Goal: Information Seeking & Learning: Learn about a topic

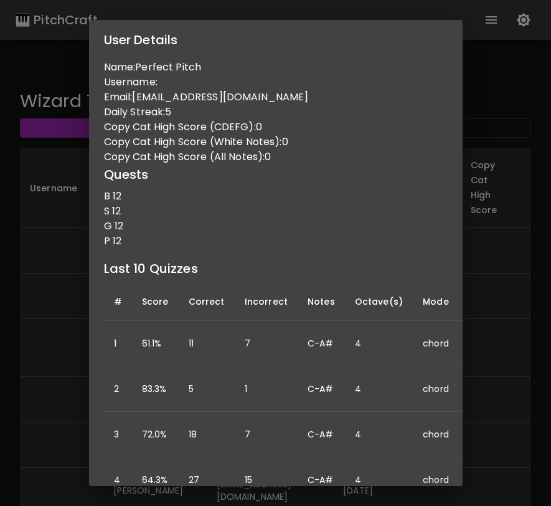
click at [487, 205] on div "User Details Name: Perfect Pitch Username: Email: [EMAIL_ADDRESS][DOMAIN_NAME] …" at bounding box center [275, 253] width 551 height 506
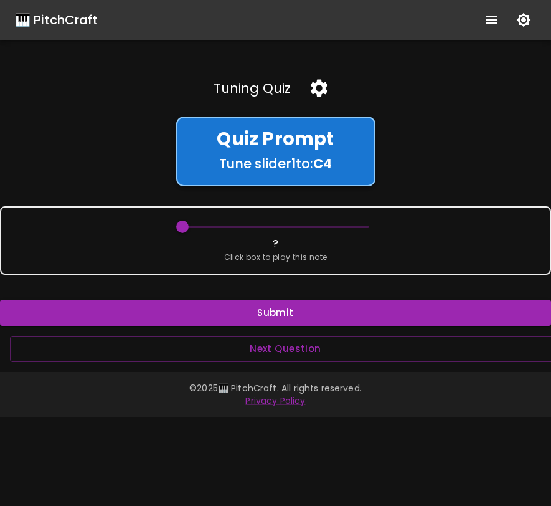
click at [318, 139] on h4 "Quiz Prompt" at bounding box center [276, 139] width 167 height 22
click at [317, 91] on icon "button" at bounding box center [319, 88] width 17 height 17
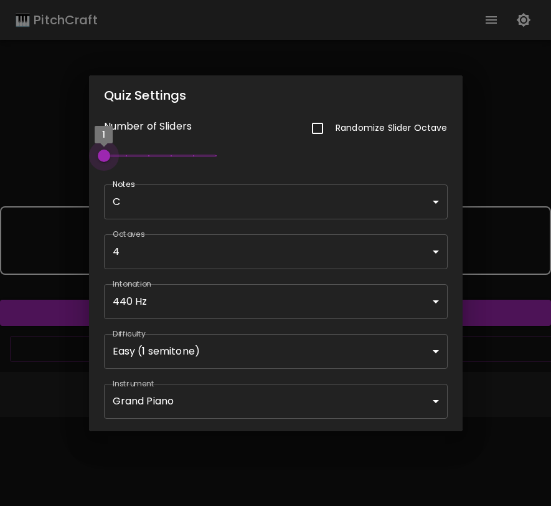
type input "2"
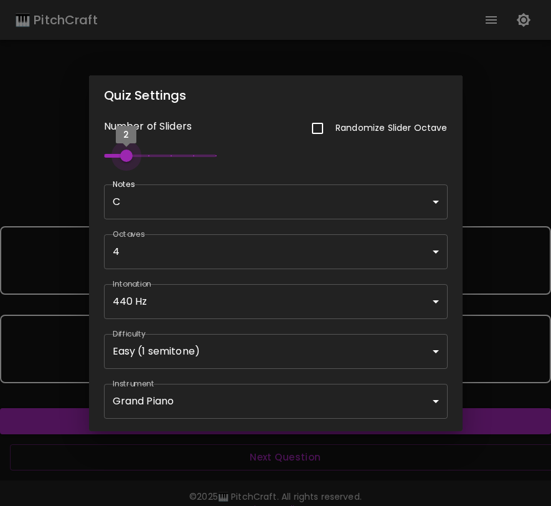
drag, startPoint x: 101, startPoint y: 155, endPoint x: 118, endPoint y: 155, distance: 17.4
click at [120, 155] on span "2" at bounding box center [126, 156] width 12 height 12
click at [533, 188] on div "Quiz Settings Number of Sliders Randomize Slider Octave 2 Notes C C ​ Octaves 4…" at bounding box center [275, 253] width 551 height 506
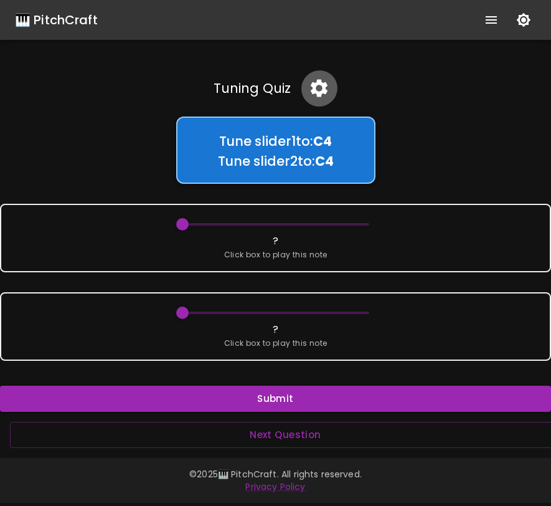
click at [317, 93] on icon "button" at bounding box center [319, 88] width 17 height 17
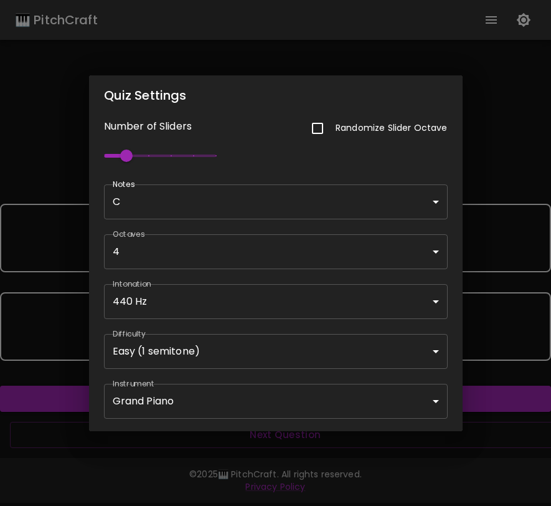
click at [475, 158] on div "Quiz Settings Number of Sliders Randomize Slider Octave 2 Notes C C ​ Octaves 4…" at bounding box center [275, 253] width 551 height 506
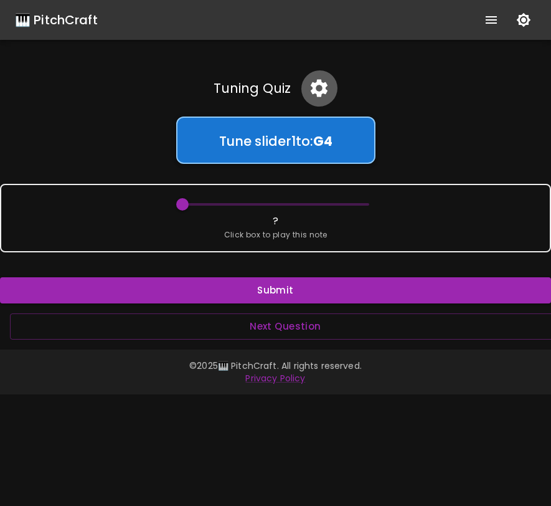
click at [318, 90] on icon "button" at bounding box center [319, 88] width 22 height 22
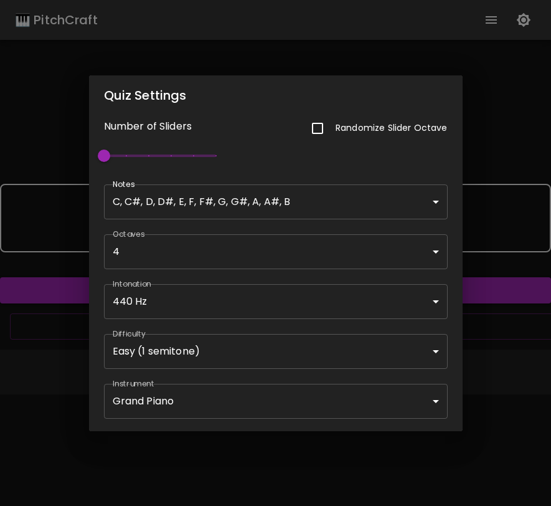
click at [156, 216] on body "🎹 PitchCraft About Badges Wizard Reading Pro Log Out Tuning Quiz Tune slider 1 …" at bounding box center [275, 253] width 551 height 506
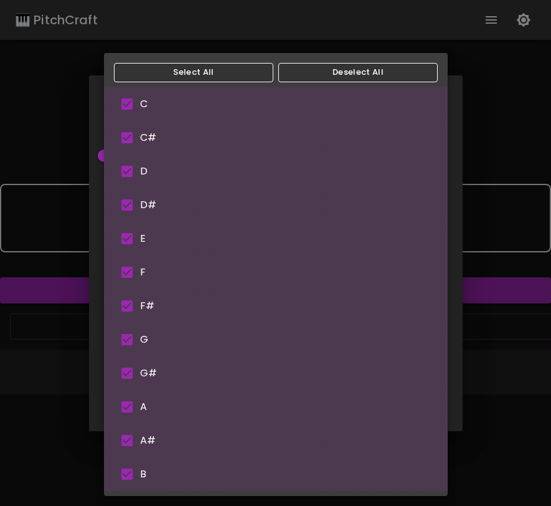
click at [130, 145] on input "checkbox" at bounding box center [127, 138] width 26 height 26
checkbox input "false"
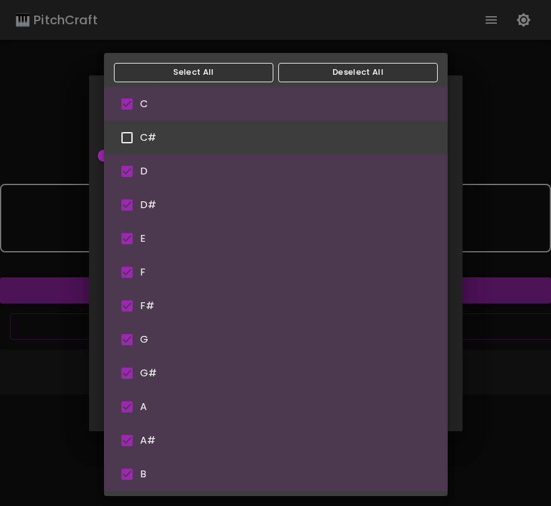
type input "C,D,D#,E,F,F#,G,G#,A,A#,B"
click at [131, 207] on input "checkbox" at bounding box center [127, 205] width 26 height 26
checkbox input "false"
type input "C,D,E,F,F#,G,G#,A,A#,B"
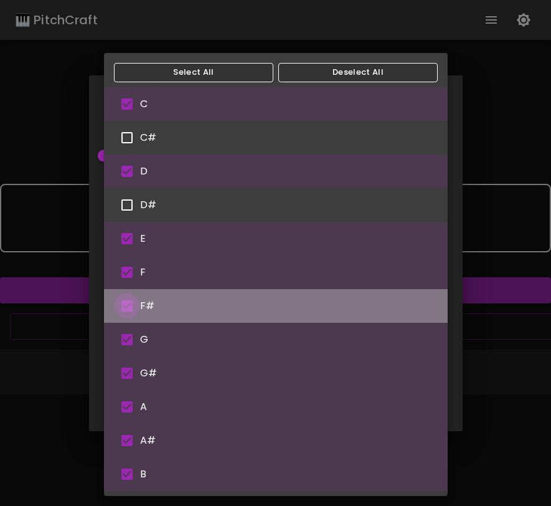
click at [129, 307] on input "checkbox" at bounding box center [127, 306] width 26 height 26
checkbox input "false"
type input "C,D,E,F,G,G#,A,A#,B"
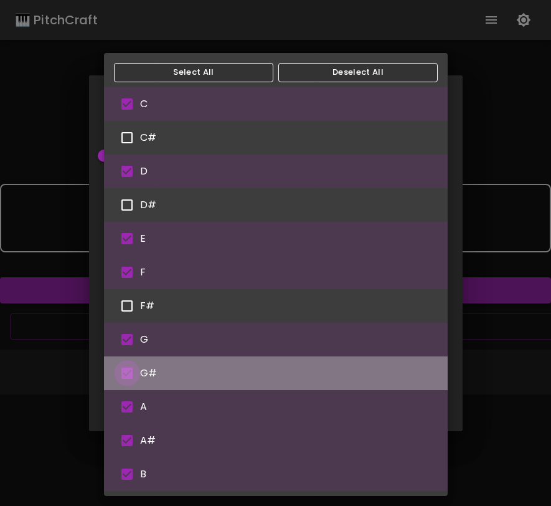
click at [133, 374] on input "checkbox" at bounding box center [127, 373] width 26 height 26
checkbox input "false"
type input "C,D,E,F,G,A,A#,B"
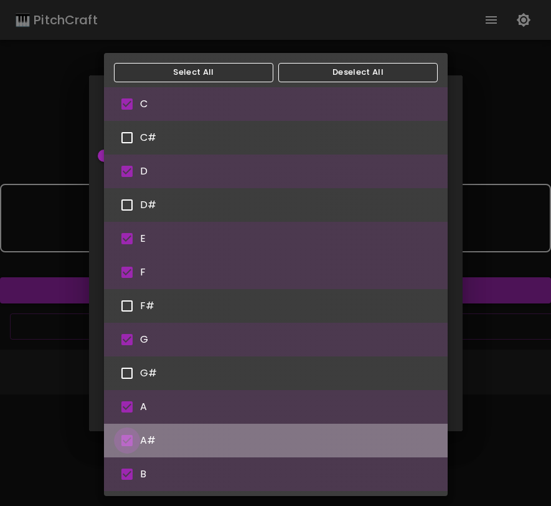
click at [134, 442] on input "checkbox" at bounding box center [127, 440] width 26 height 26
checkbox input "false"
type input "C,D,E,F,G,A,B"
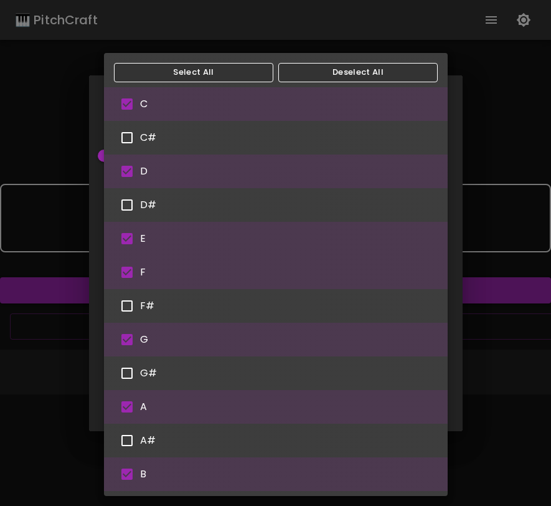
click at [494, 261] on div at bounding box center [275, 253] width 551 height 506
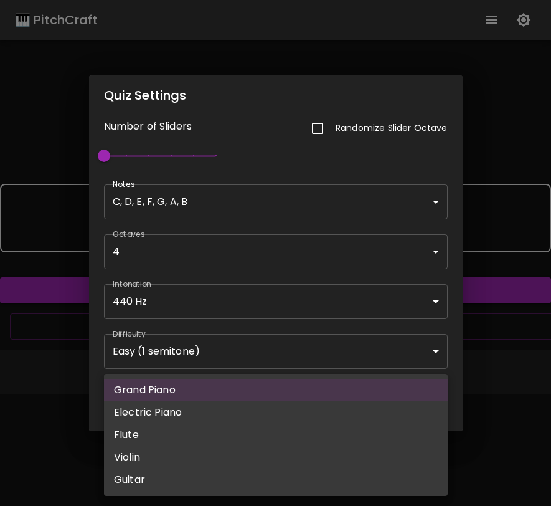
click at [416, 413] on body "🎹 PitchCraft About Badges Wizard Reading Pro Log Out Tuning Quiz Tune slider 1 …" at bounding box center [275, 253] width 551 height 506
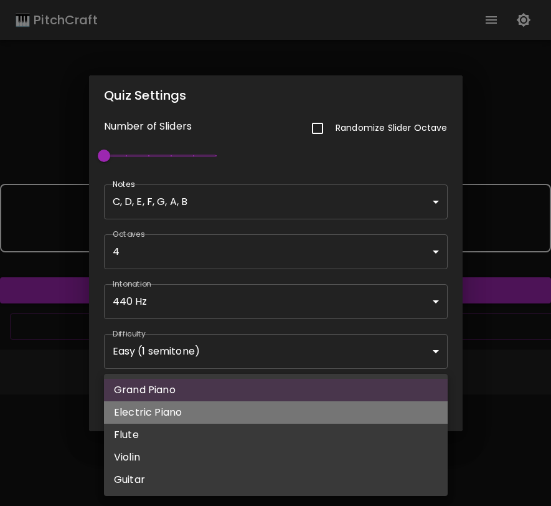
click at [394, 416] on li "Electric Piano" at bounding box center [276, 412] width 344 height 22
type input "electric_piano_1"
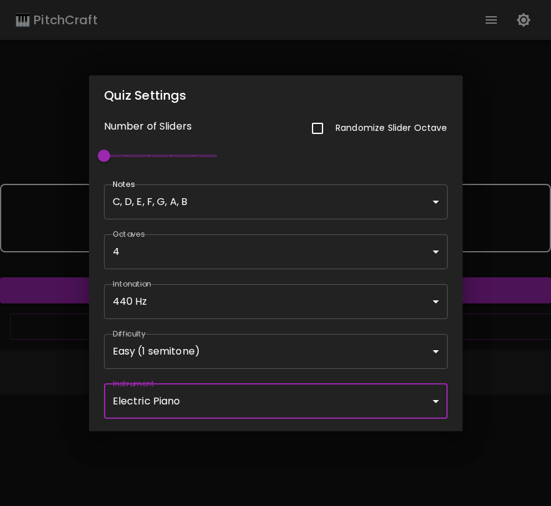
click at [500, 348] on div "Quiz Settings Number of Sliders Randomize Slider Octave 1 Notes C, D, E, F, G, …" at bounding box center [275, 253] width 551 height 506
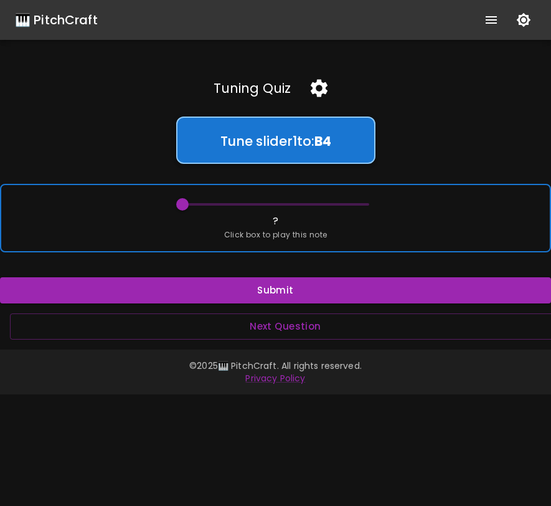
click at [471, 217] on div "? Click box to play this note" at bounding box center [275, 218] width 551 height 69
click at [443, 243] on div "? Click box to play this note" at bounding box center [275, 218] width 551 height 69
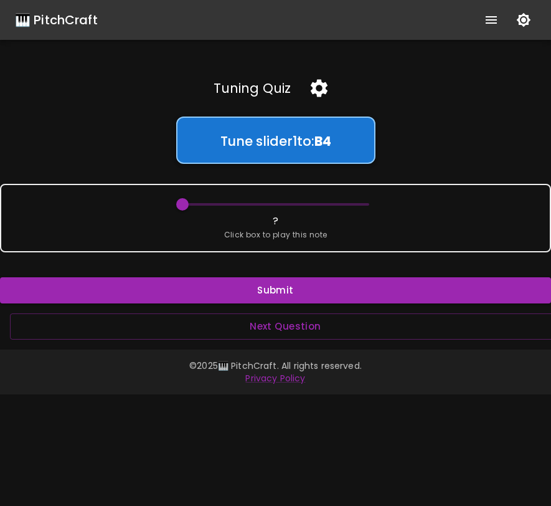
click at [322, 85] on icon "button" at bounding box center [319, 88] width 17 height 17
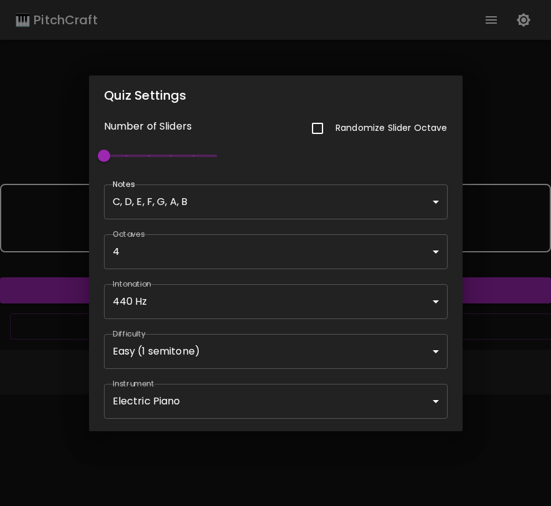
click at [514, 383] on div "Quiz Settings Number of Sliders Randomize Slider Octave 1 Notes C, D, E, F, G, …" at bounding box center [275, 253] width 551 height 506
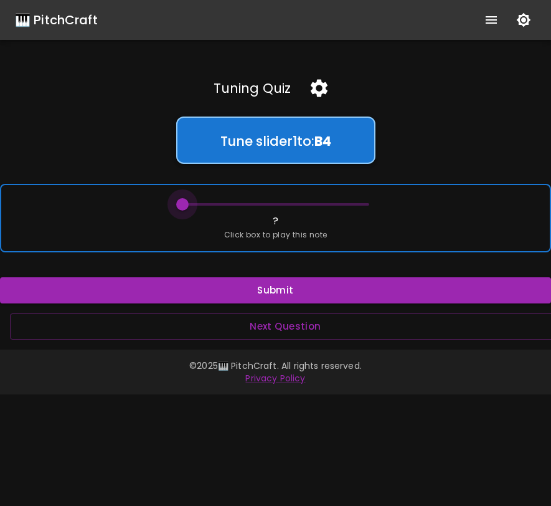
drag, startPoint x: 183, startPoint y: 204, endPoint x: 189, endPoint y: 213, distance: 10.4
click at [189, 211] on span at bounding box center [182, 204] width 12 height 12
click at [184, 205] on span at bounding box center [182, 204] width 12 height 12
click at [183, 204] on span at bounding box center [182, 204] width 12 height 12
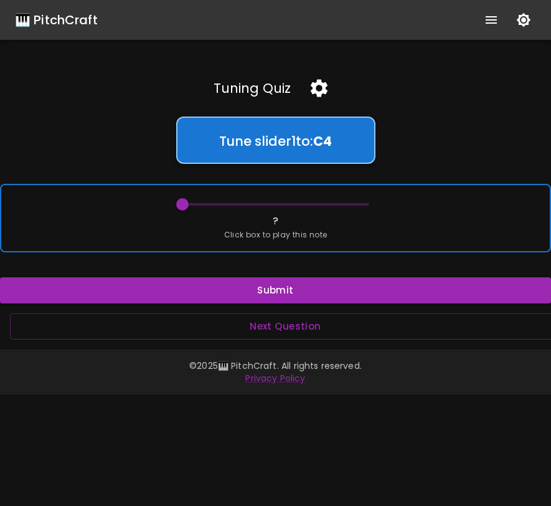
type input "61"
click at [193, 202] on span at bounding box center [199, 204] width 12 height 12
drag, startPoint x: 204, startPoint y: 201, endPoint x: 195, endPoint y: 203, distance: 9.1
click at [195, 203] on span at bounding box center [199, 204] width 12 height 12
click at [193, 203] on span at bounding box center [199, 204] width 12 height 12
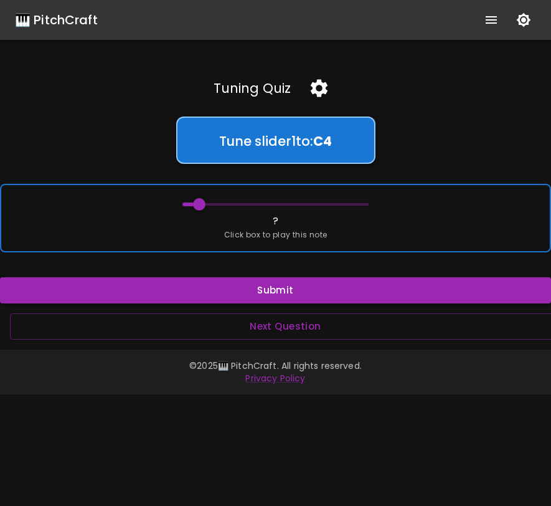
click at [183, 241] on div "? Click box to play this note" at bounding box center [275, 218] width 551 height 69
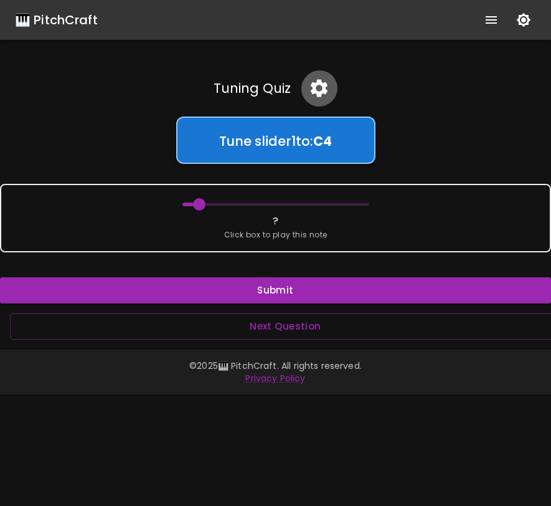
click at [324, 93] on icon "button" at bounding box center [319, 88] width 17 height 17
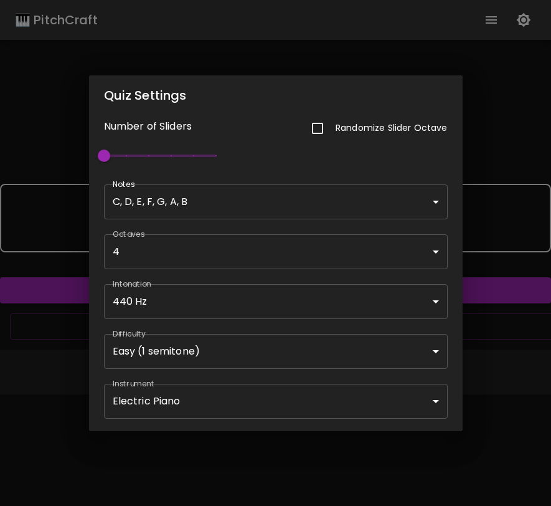
click at [484, 321] on div "Quiz Settings Number of Sliders Randomize Slider Octave 1 Notes C, D, E, F, G, …" at bounding box center [275, 253] width 551 height 506
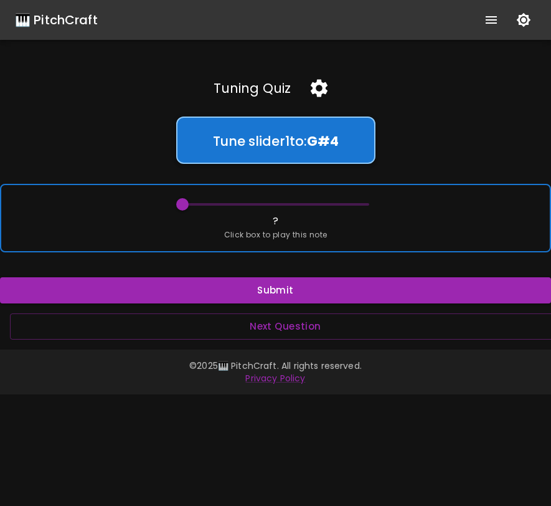
click at [219, 232] on div "? Click box to play this note" at bounding box center [275, 218] width 551 height 69
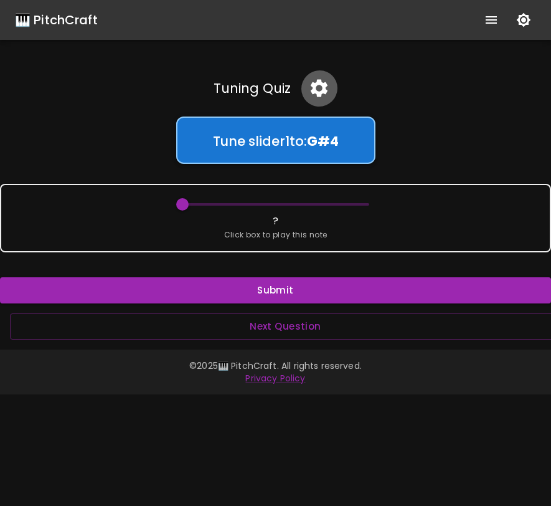
click at [312, 89] on icon "button" at bounding box center [319, 88] width 17 height 17
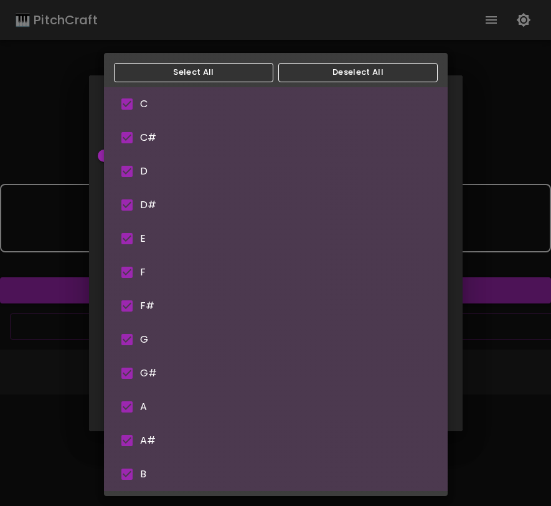
click at [176, 198] on body "🎹 PitchCraft About Badges Wizard Reading Pro Log Out Tuning Quiz Tune slider 1 …" at bounding box center [275, 253] width 551 height 506
click at [126, 135] on input "checkbox" at bounding box center [127, 138] width 26 height 26
checkbox input "false"
type input "C,D,D#,E,F,F#,G,G#,A,A#,B"
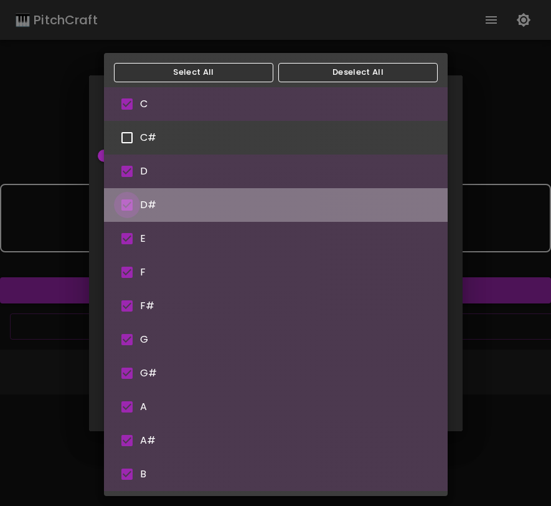
click at [126, 204] on input "checkbox" at bounding box center [127, 205] width 26 height 26
checkbox input "false"
type input "C,D,E,F,F#,G,G#,A,A#,B"
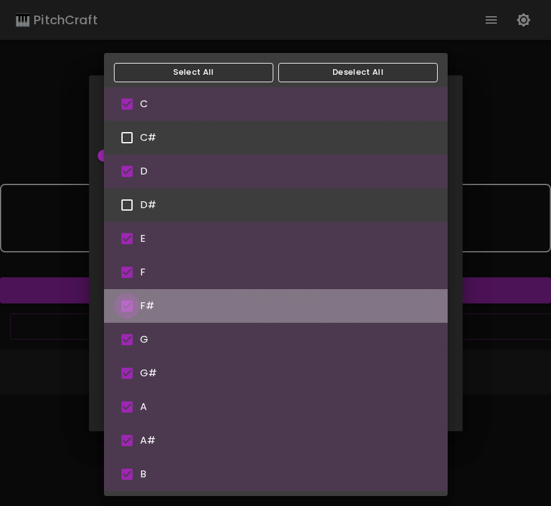
click at [128, 310] on input "checkbox" at bounding box center [127, 306] width 26 height 26
checkbox input "false"
type input "C,D,E,F,G,G#,A,A#,B"
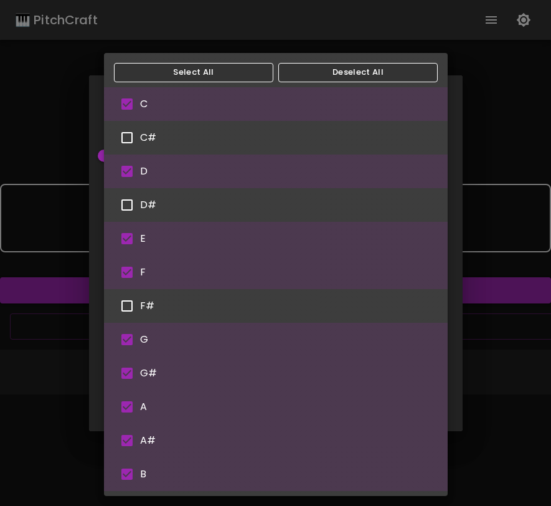
click at [128, 374] on input "checkbox" at bounding box center [127, 373] width 26 height 26
checkbox input "false"
type input "C,D,E,F,G,A,A#,B"
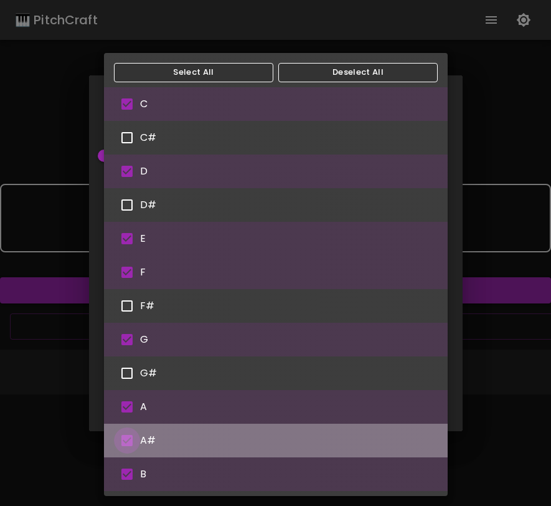
click at [127, 447] on input "checkbox" at bounding box center [127, 440] width 26 height 26
checkbox input "false"
type input "C,D,E,F,G,A,B"
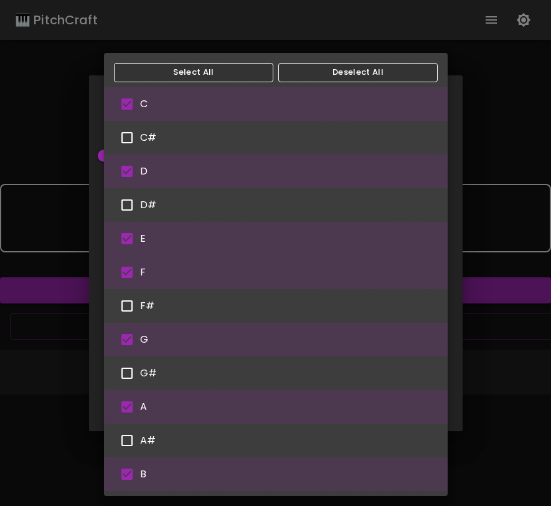
click at [458, 318] on div at bounding box center [275, 253] width 551 height 506
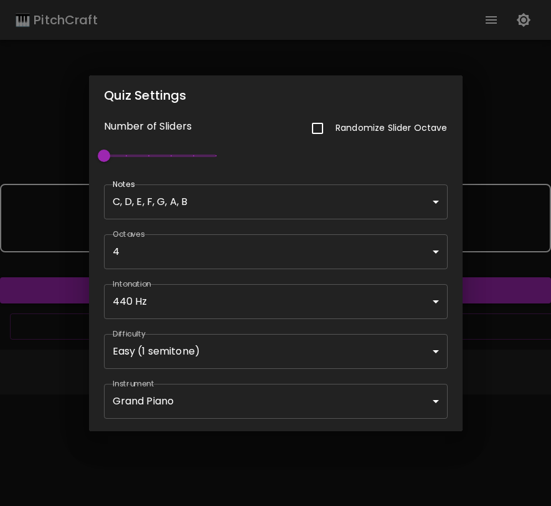
click at [512, 279] on div "Quiz Settings Number of Sliders Randomize Slider Octave 1 Notes C, D, E, F, G, …" at bounding box center [275, 253] width 551 height 506
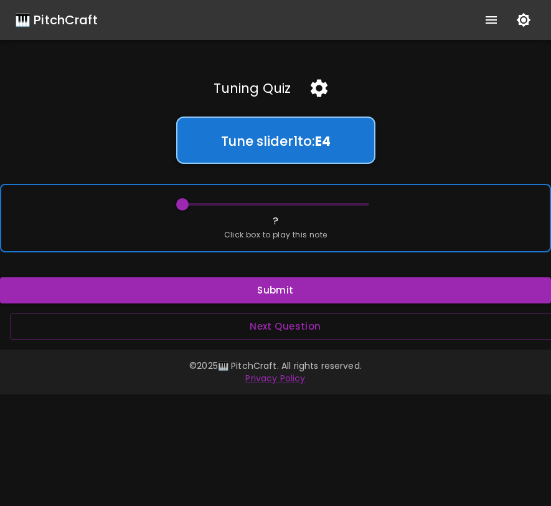
click at [476, 218] on div "? Click box to play this note" at bounding box center [275, 218] width 551 height 69
drag, startPoint x: 184, startPoint y: 207, endPoint x: 325, endPoint y: 212, distance: 140.9
click at [325, 211] on span at bounding box center [318, 204] width 12 height 12
type input "60"
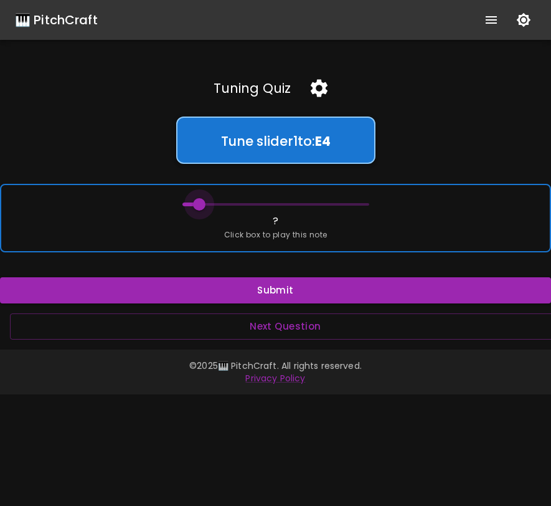
drag, startPoint x: 323, startPoint y: 203, endPoint x: 161, endPoint y: 198, distance: 162.1
click at [161, 198] on div "? Click box to play this note" at bounding box center [275, 218] width 551 height 69
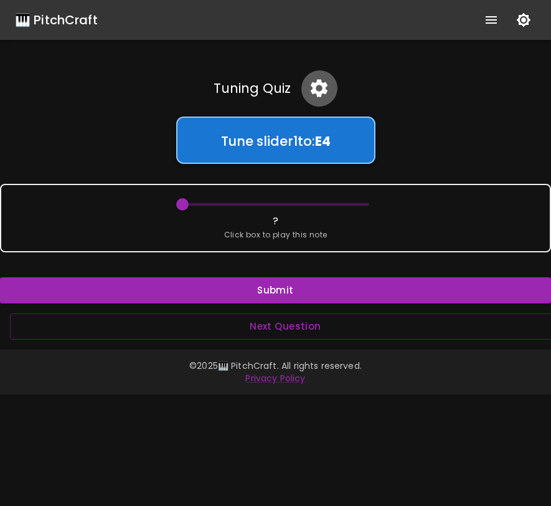
click at [318, 93] on icon "button" at bounding box center [319, 88] width 17 height 17
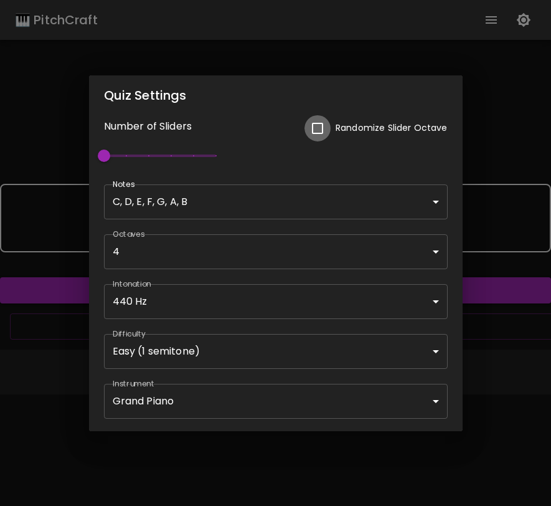
click at [323, 129] on input "checkbox" at bounding box center [318, 128] width 26 height 26
checkbox input "true"
click at [497, 118] on div "Quiz Settings Number of Sliders Randomize Slider Octave 1 Notes C, D, E, F, G, …" at bounding box center [275, 253] width 551 height 506
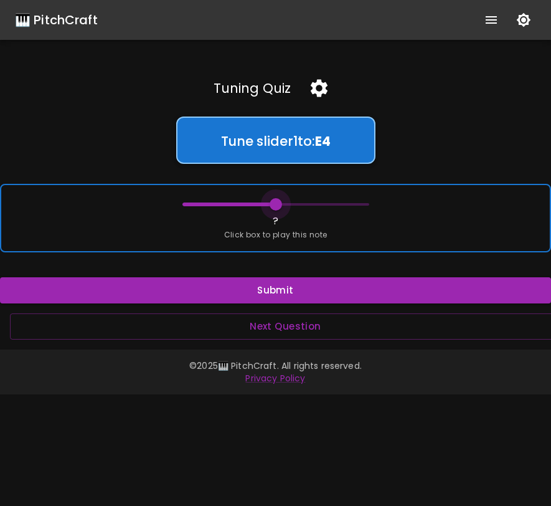
drag, startPoint x: 176, startPoint y: 205, endPoint x: 279, endPoint y: 207, distance: 102.8
click at [279, 207] on span at bounding box center [276, 204] width 12 height 12
drag, startPoint x: 279, startPoint y: 207, endPoint x: 271, endPoint y: 204, distance: 8.4
click at [271, 204] on span at bounding box center [276, 204] width 12 height 12
drag, startPoint x: 271, startPoint y: 204, endPoint x: 261, endPoint y: 203, distance: 10.0
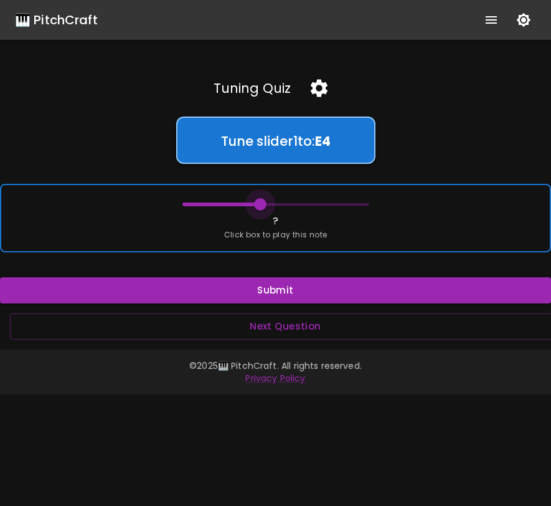
click at [261, 203] on span at bounding box center [260, 204] width 12 height 12
drag, startPoint x: 262, startPoint y: 203, endPoint x: 185, endPoint y: 201, distance: 76.7
click at [186, 202] on span at bounding box center [182, 204] width 12 height 12
drag, startPoint x: 185, startPoint y: 201, endPoint x: 209, endPoint y: 203, distance: 24.3
click at [210, 203] on span at bounding box center [213, 204] width 12 height 12
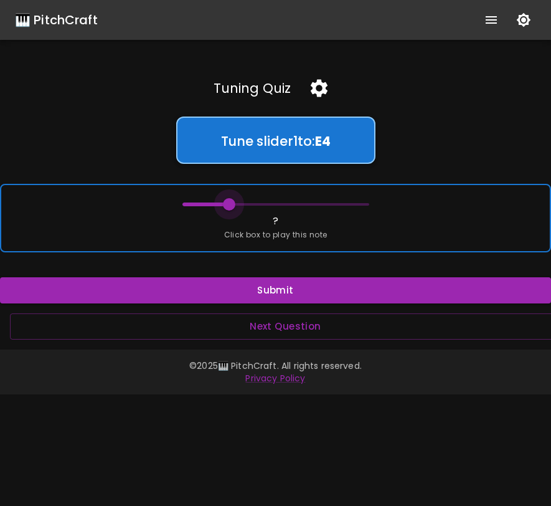
drag, startPoint x: 209, startPoint y: 203, endPoint x: 226, endPoint y: 198, distance: 17.5
click at [227, 199] on span at bounding box center [229, 204] width 12 height 12
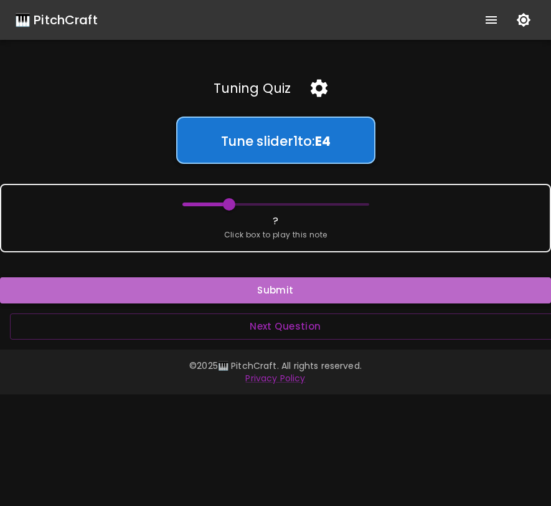
click at [242, 283] on button "Submit" at bounding box center [275, 290] width 551 height 26
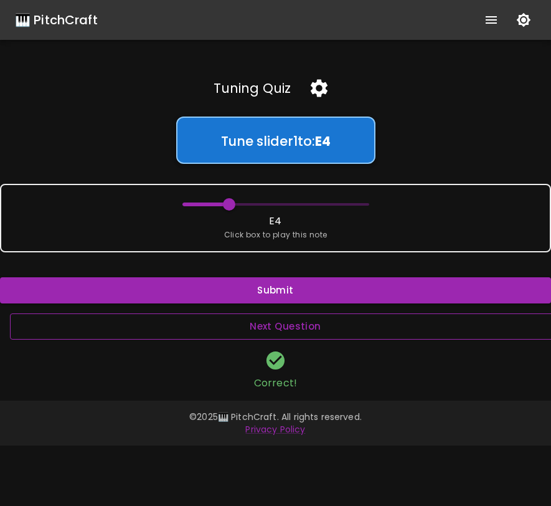
click at [281, 325] on button "Next Question" at bounding box center [285, 326] width 551 height 26
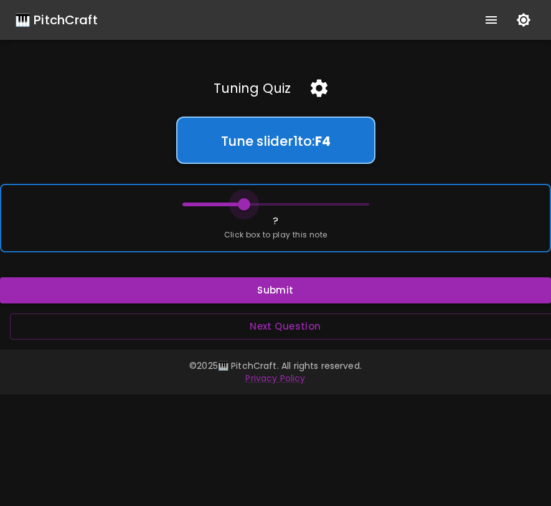
drag, startPoint x: 185, startPoint y: 199, endPoint x: 242, endPoint y: 199, distance: 56.7
click at [243, 200] on span at bounding box center [244, 204] width 12 height 12
click at [244, 199] on span at bounding box center [244, 204] width 12 height 12
drag, startPoint x: 243, startPoint y: 198, endPoint x: 264, endPoint y: 199, distance: 20.6
click at [264, 199] on span at bounding box center [260, 204] width 12 height 12
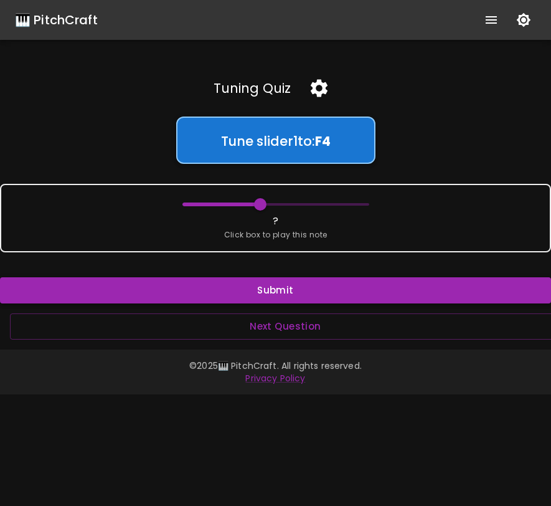
click at [276, 293] on button "Submit" at bounding box center [275, 290] width 551 height 26
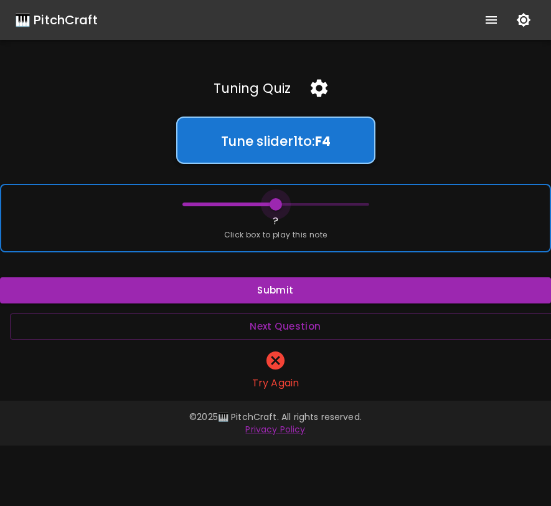
drag, startPoint x: 259, startPoint y: 204, endPoint x: 270, endPoint y: 201, distance: 11.8
click at [271, 202] on span at bounding box center [276, 204] width 12 height 12
drag, startPoint x: 270, startPoint y: 201, endPoint x: 259, endPoint y: 199, distance: 12.0
click at [259, 201] on span at bounding box center [260, 204] width 12 height 12
drag, startPoint x: 259, startPoint y: 201, endPoint x: 274, endPoint y: 203, distance: 15.8
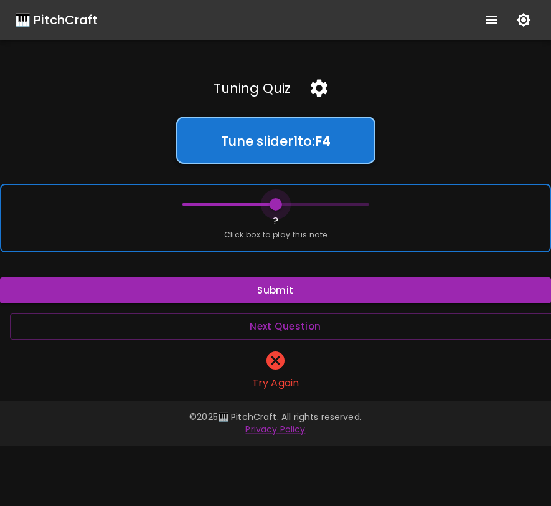
click at [274, 203] on span at bounding box center [276, 204] width 12 height 12
drag, startPoint x: 274, startPoint y: 203, endPoint x: 285, endPoint y: 201, distance: 11.4
click at [285, 201] on span at bounding box center [291, 204] width 12 height 12
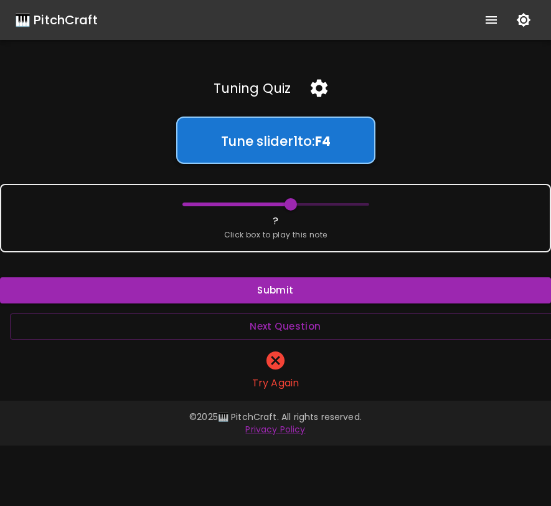
click at [290, 271] on div "Tuning Quiz Tune slider 1 to: F 4 ? Click box to play this note Submit Next Que…" at bounding box center [275, 230] width 551 height 321
click at [289, 288] on button "Submit" at bounding box center [275, 290] width 551 height 26
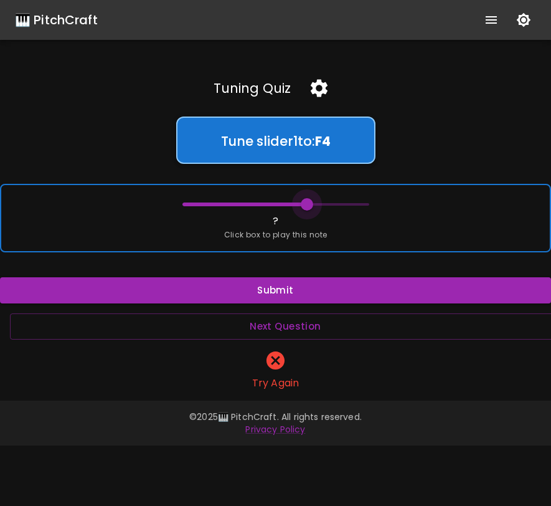
drag, startPoint x: 294, startPoint y: 204, endPoint x: 310, endPoint y: 213, distance: 18.2
click at [310, 211] on span at bounding box center [307, 204] width 12 height 12
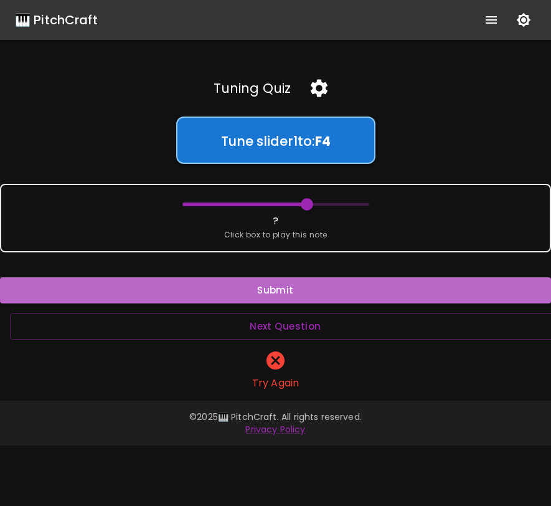
click at [300, 286] on button "Submit" at bounding box center [275, 290] width 551 height 26
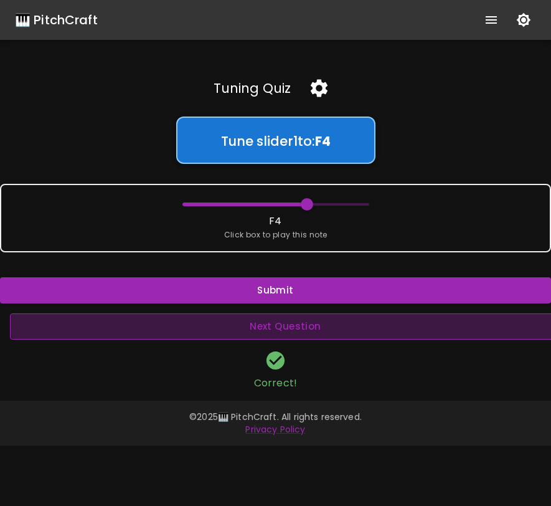
click at [300, 323] on button "Next Question" at bounding box center [285, 326] width 551 height 26
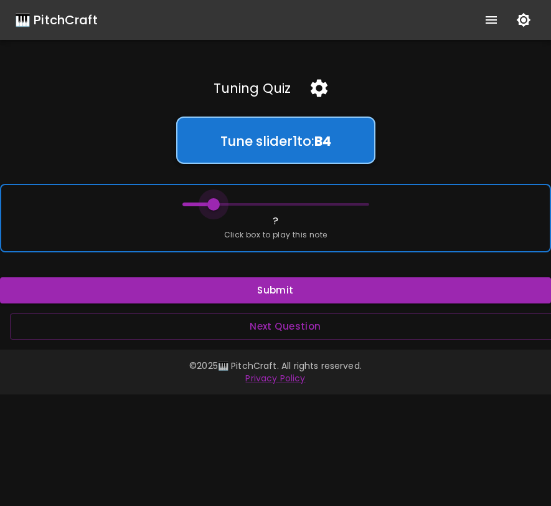
drag, startPoint x: 186, startPoint y: 204, endPoint x: 209, endPoint y: 203, distance: 23.1
click at [211, 203] on span at bounding box center [213, 204] width 12 height 12
click at [214, 204] on span at bounding box center [213, 204] width 12 height 12
drag, startPoint x: 213, startPoint y: 204, endPoint x: 221, endPoint y: 203, distance: 8.2
click at [223, 204] on span at bounding box center [229, 204] width 12 height 12
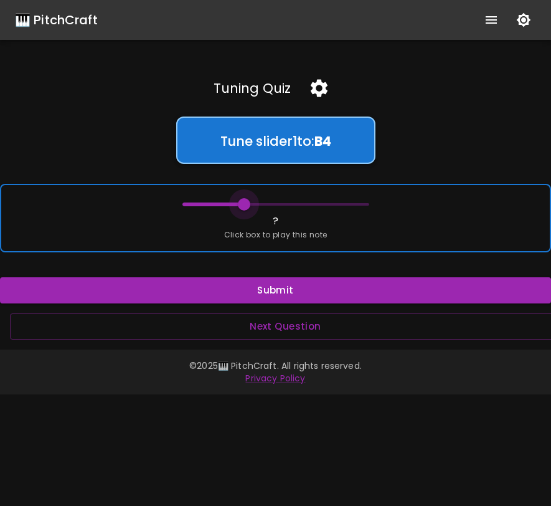
drag, startPoint x: 221, startPoint y: 203, endPoint x: 241, endPoint y: 203, distance: 19.3
click at [241, 203] on span at bounding box center [244, 204] width 12 height 12
drag, startPoint x: 241, startPoint y: 203, endPoint x: 254, endPoint y: 202, distance: 13.7
click at [254, 202] on span at bounding box center [260, 204] width 12 height 12
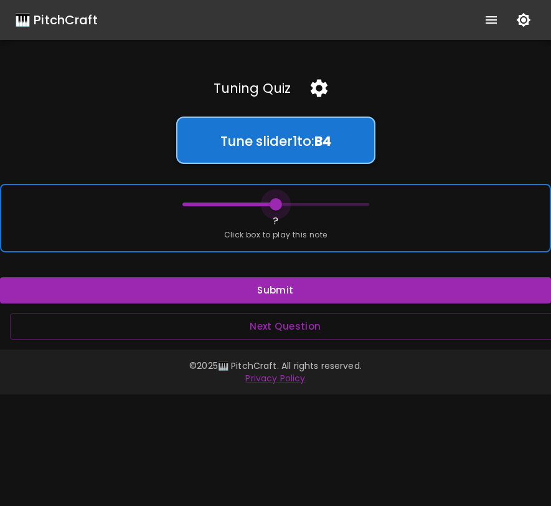
drag, startPoint x: 254, startPoint y: 202, endPoint x: 272, endPoint y: 203, distance: 17.5
click at [272, 204] on span at bounding box center [276, 204] width 12 height 12
drag, startPoint x: 272, startPoint y: 203, endPoint x: 260, endPoint y: 203, distance: 11.2
click at [260, 203] on span at bounding box center [260, 204] width 12 height 12
drag, startPoint x: 262, startPoint y: 211, endPoint x: 280, endPoint y: 209, distance: 17.5
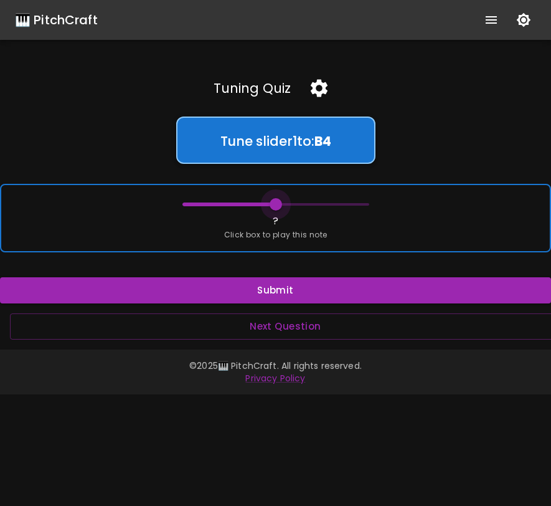
click at [280, 210] on span at bounding box center [276, 204] width 12 height 12
drag, startPoint x: 268, startPoint y: 206, endPoint x: 292, endPoint y: 209, distance: 24.5
click at [293, 209] on span at bounding box center [291, 204] width 12 height 12
drag, startPoint x: 292, startPoint y: 209, endPoint x: 309, endPoint y: 207, distance: 16.9
click at [310, 207] on span at bounding box center [307, 204] width 12 height 12
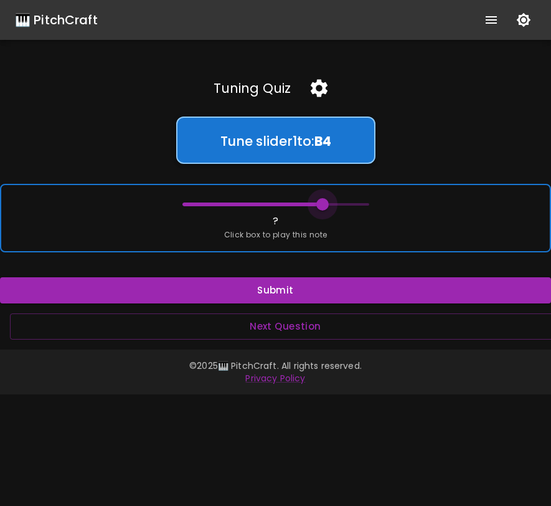
drag, startPoint x: 309, startPoint y: 207, endPoint x: 330, endPoint y: 207, distance: 20.6
click at [329, 207] on span at bounding box center [323, 204] width 12 height 12
drag, startPoint x: 329, startPoint y: 207, endPoint x: 346, endPoint y: 210, distance: 17.7
click at [348, 210] on span at bounding box center [354, 204] width 12 height 12
drag, startPoint x: 346, startPoint y: 210, endPoint x: 362, endPoint y: 212, distance: 15.8
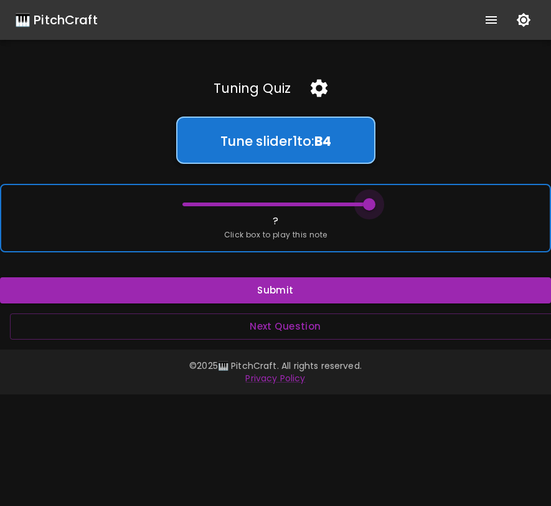
click at [363, 211] on span at bounding box center [369, 204] width 12 height 12
drag, startPoint x: 360, startPoint y: 209, endPoint x: 318, endPoint y: 204, distance: 41.4
click at [318, 204] on span at bounding box center [323, 204] width 12 height 12
drag, startPoint x: 318, startPoint y: 204, endPoint x: 305, endPoint y: 205, distance: 13.7
click at [305, 205] on span at bounding box center [307, 204] width 12 height 12
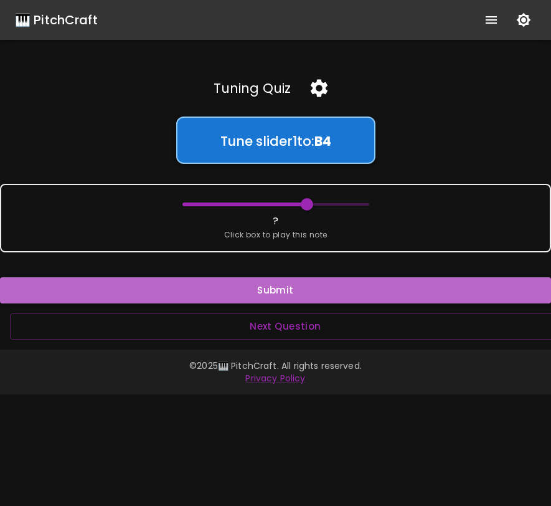
click at [312, 289] on button "Submit" at bounding box center [275, 290] width 551 height 26
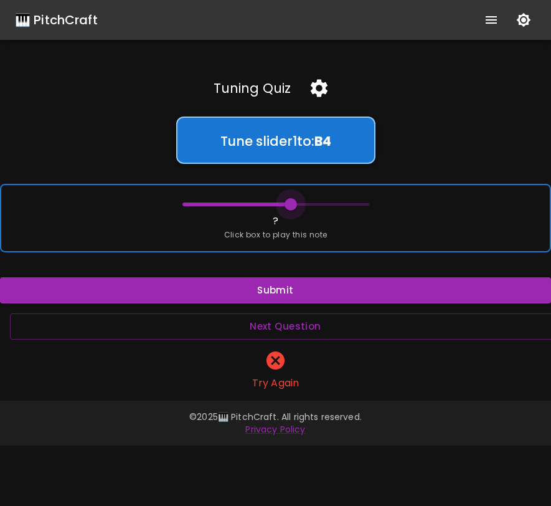
click at [292, 210] on span at bounding box center [291, 204] width 12 height 12
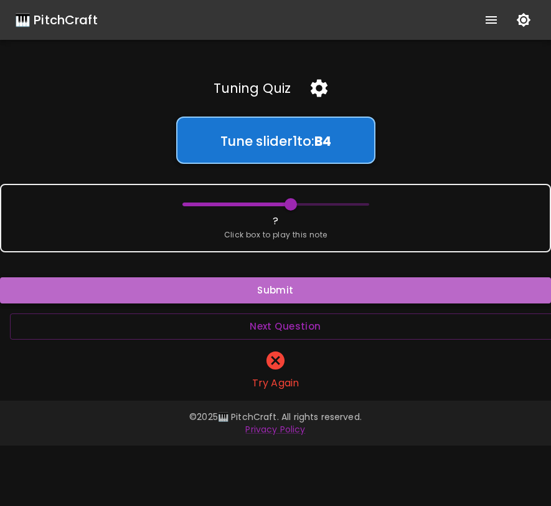
click at [289, 282] on button "Submit" at bounding box center [275, 290] width 551 height 26
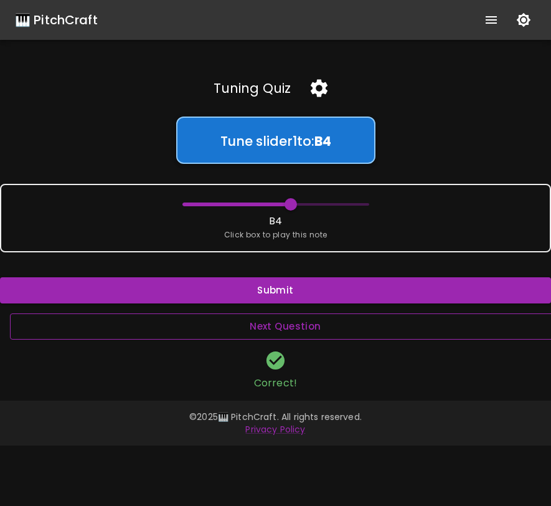
click at [295, 327] on button "Next Question" at bounding box center [285, 326] width 551 height 26
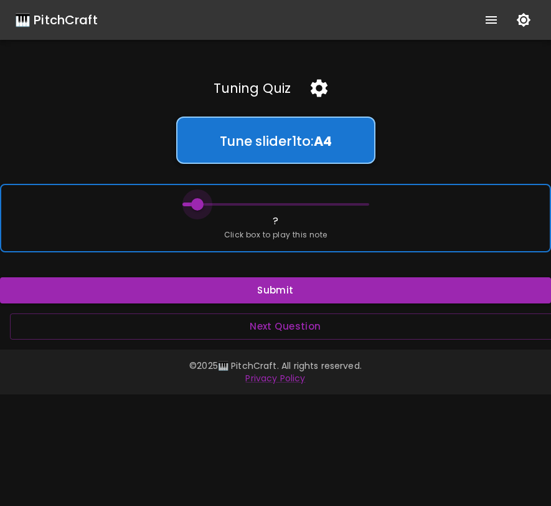
drag, startPoint x: 186, startPoint y: 201, endPoint x: 203, endPoint y: 203, distance: 16.9
click at [203, 203] on span at bounding box center [197, 204] width 12 height 12
drag, startPoint x: 203, startPoint y: 203, endPoint x: 224, endPoint y: 203, distance: 21.8
click at [226, 203] on span at bounding box center [229, 204] width 12 height 12
drag, startPoint x: 224, startPoint y: 203, endPoint x: 243, endPoint y: 202, distance: 18.7
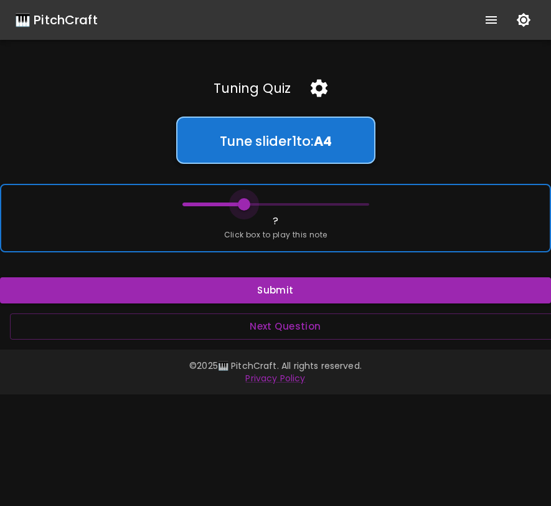
click at [243, 202] on span at bounding box center [244, 204] width 12 height 12
drag, startPoint x: 243, startPoint y: 202, endPoint x: 254, endPoint y: 203, distance: 10.6
click at [254, 203] on span at bounding box center [260, 204] width 12 height 12
click at [258, 207] on span at bounding box center [260, 204] width 12 height 12
click at [259, 209] on span at bounding box center [260, 204] width 12 height 12
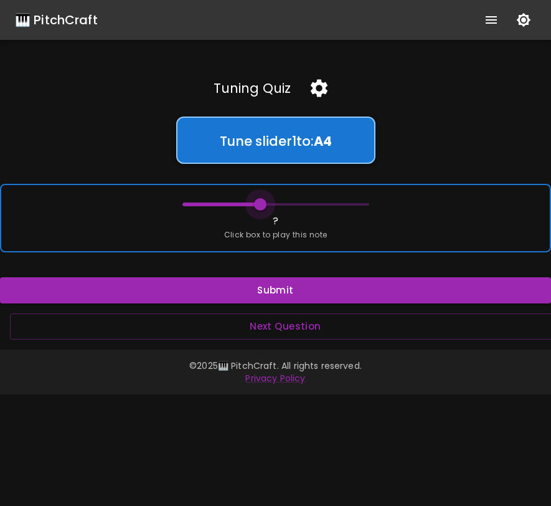
click at [262, 211] on span at bounding box center [260, 204] width 12 height 12
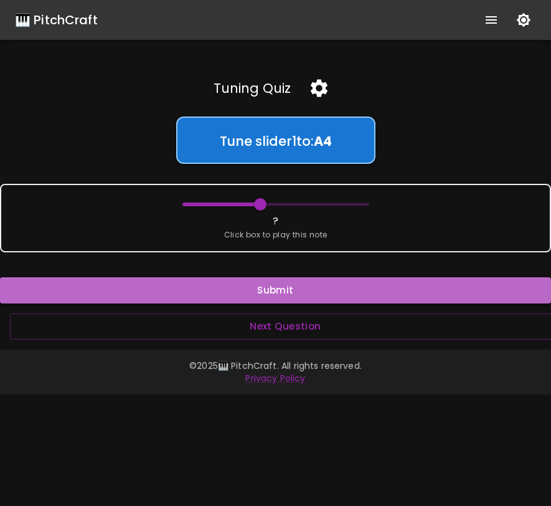
click at [277, 288] on button "Submit" at bounding box center [275, 290] width 551 height 26
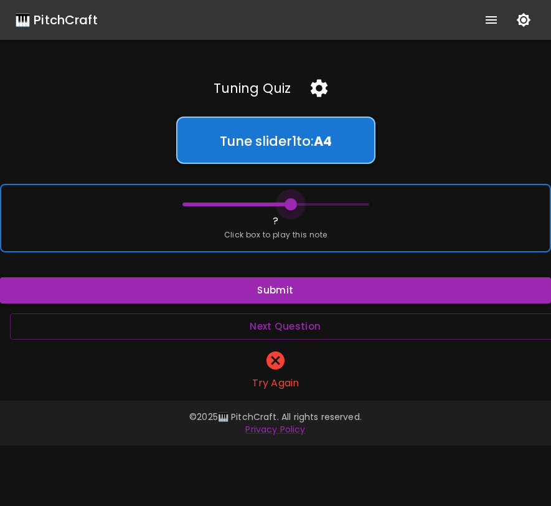
drag, startPoint x: 255, startPoint y: 209, endPoint x: 293, endPoint y: 206, distance: 37.5
click at [293, 207] on span at bounding box center [291, 204] width 12 height 12
drag, startPoint x: 293, startPoint y: 206, endPoint x: 318, endPoint y: 204, distance: 25.0
click at [318, 204] on span at bounding box center [323, 204] width 12 height 12
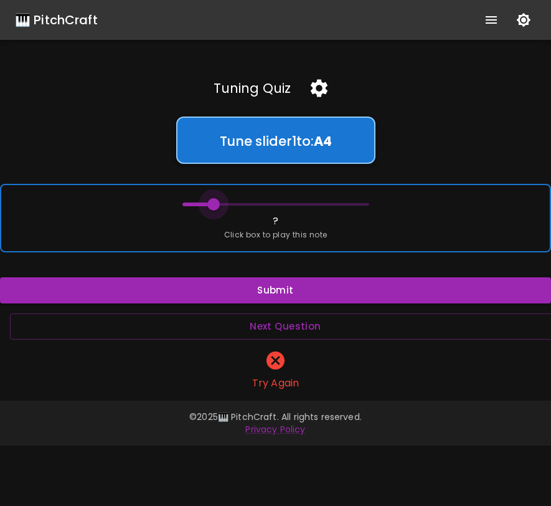
drag, startPoint x: 318, startPoint y: 204, endPoint x: 207, endPoint y: 203, distance: 110.9
click at [207, 204] on span at bounding box center [213, 204] width 12 height 12
drag, startPoint x: 207, startPoint y: 203, endPoint x: 230, endPoint y: 201, distance: 23.2
click at [230, 201] on span at bounding box center [229, 204] width 12 height 12
click at [231, 201] on span at bounding box center [229, 204] width 12 height 12
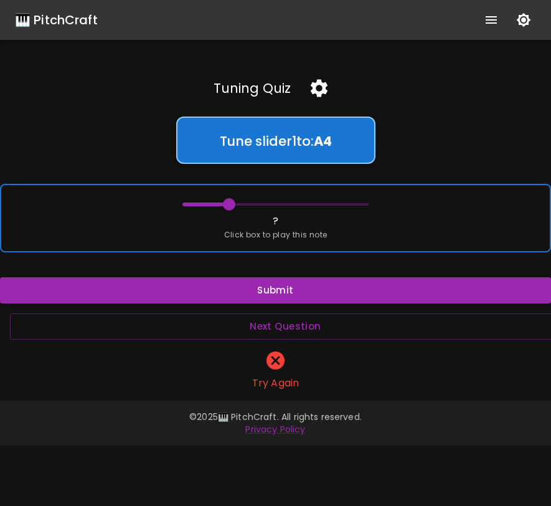
click at [244, 202] on span at bounding box center [276, 204] width 187 height 19
drag, startPoint x: 244, startPoint y: 203, endPoint x: 254, endPoint y: 204, distance: 10.0
click at [254, 204] on span at bounding box center [260, 204] width 12 height 12
drag, startPoint x: 254, startPoint y: 204, endPoint x: 275, endPoint y: 204, distance: 20.6
click at [275, 206] on span at bounding box center [276, 204] width 12 height 12
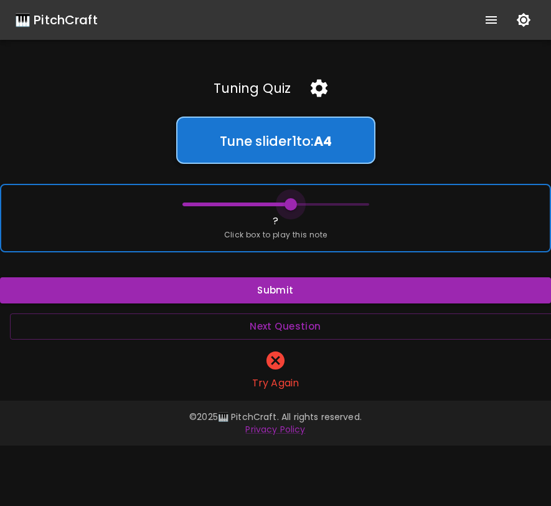
drag, startPoint x: 275, startPoint y: 204, endPoint x: 289, endPoint y: 207, distance: 14.5
click at [289, 207] on span at bounding box center [291, 204] width 12 height 12
drag, startPoint x: 289, startPoint y: 207, endPoint x: 302, endPoint y: 210, distance: 13.5
click at [303, 211] on span at bounding box center [307, 204] width 12 height 12
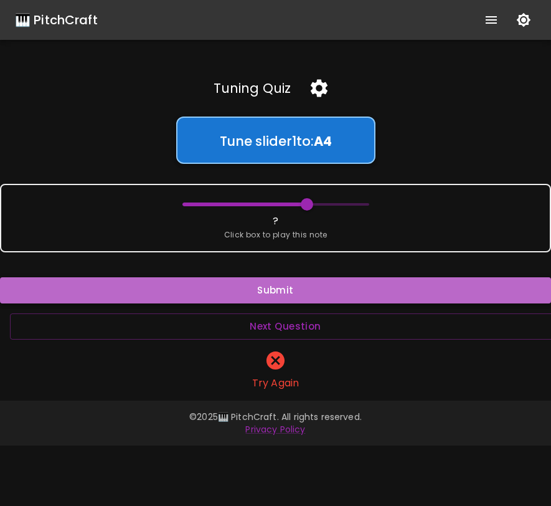
click at [307, 289] on button "Submit" at bounding box center [275, 290] width 551 height 26
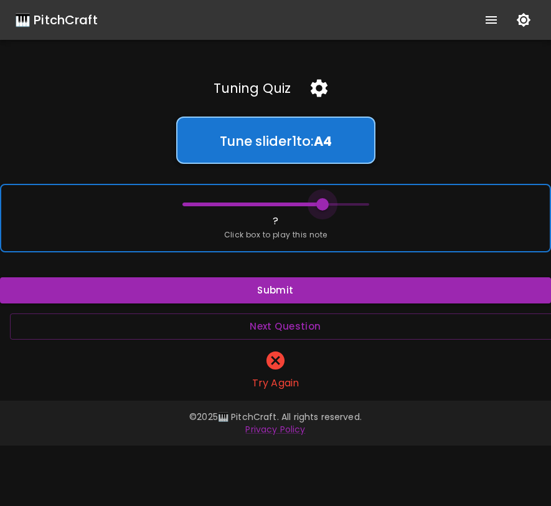
click at [317, 204] on span at bounding box center [323, 204] width 12 height 12
drag, startPoint x: 310, startPoint y: 222, endPoint x: 331, endPoint y: 221, distance: 20.6
click at [331, 221] on div "? Click box to play this note" at bounding box center [275, 218] width 551 height 69
click at [332, 205] on span at bounding box center [338, 204] width 12 height 12
drag, startPoint x: 332, startPoint y: 206, endPoint x: 363, endPoint y: 206, distance: 31.2
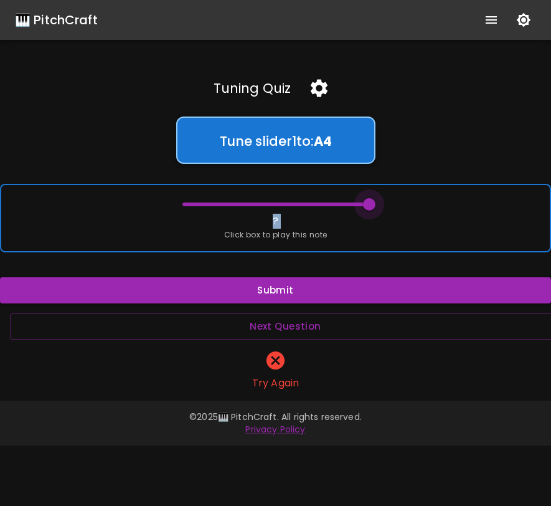
click at [363, 206] on span at bounding box center [369, 204] width 12 height 12
drag, startPoint x: 363, startPoint y: 206, endPoint x: 355, endPoint y: 206, distance: 7.5
click at [354, 206] on span at bounding box center [354, 204] width 12 height 12
drag, startPoint x: 355, startPoint y: 206, endPoint x: 333, endPoint y: 203, distance: 22.0
click at [334, 205] on span at bounding box center [338, 204] width 12 height 12
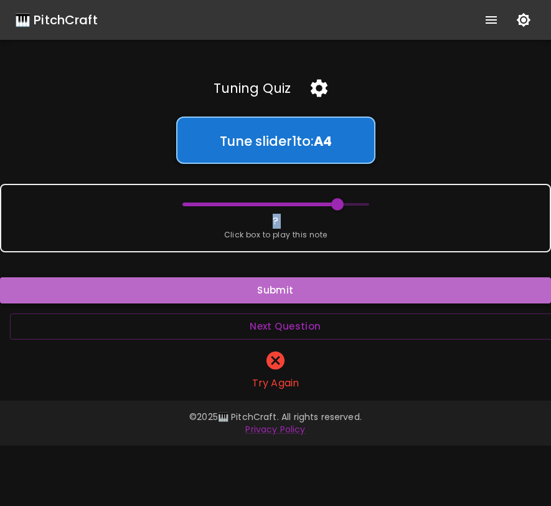
click at [330, 279] on button "Submit" at bounding box center [275, 290] width 551 height 26
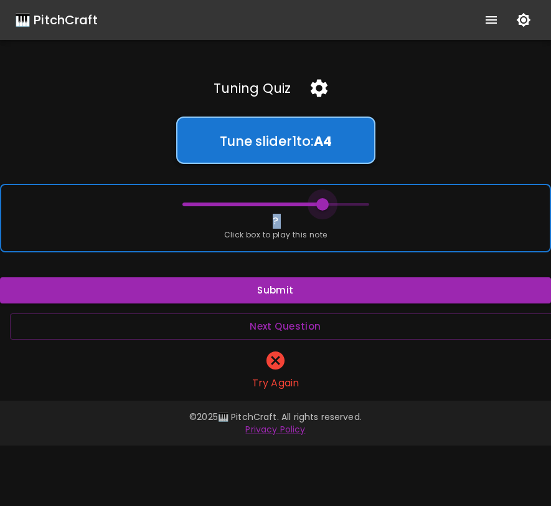
drag, startPoint x: 329, startPoint y: 207, endPoint x: 321, endPoint y: 207, distance: 8.1
click at [321, 207] on span at bounding box center [323, 204] width 12 height 12
drag, startPoint x: 321, startPoint y: 207, endPoint x: 308, endPoint y: 208, distance: 13.1
click at [308, 208] on span at bounding box center [307, 204] width 12 height 12
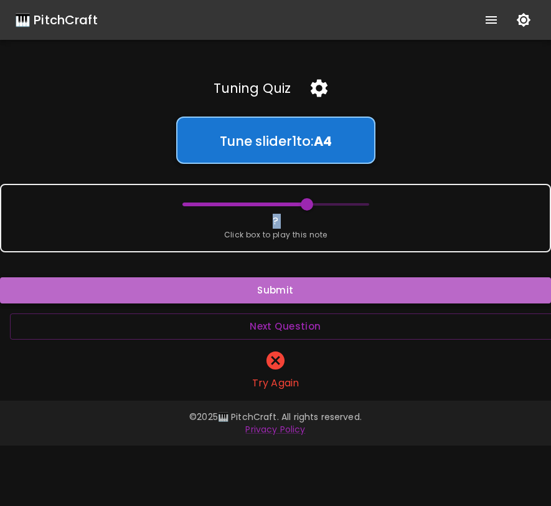
click at [293, 287] on button "Submit" at bounding box center [275, 290] width 551 height 26
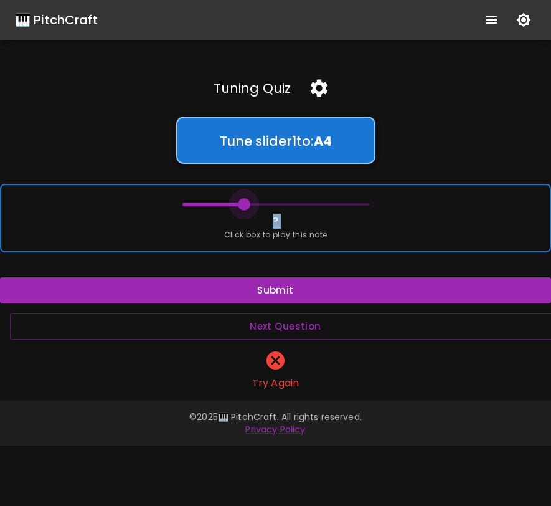
drag, startPoint x: 300, startPoint y: 201, endPoint x: 247, endPoint y: 209, distance: 53.0
click at [246, 209] on span at bounding box center [244, 204] width 12 height 12
type input "69"
drag, startPoint x: 247, startPoint y: 209, endPoint x: 227, endPoint y: 209, distance: 19.9
click at [227, 209] on span at bounding box center [229, 204] width 12 height 12
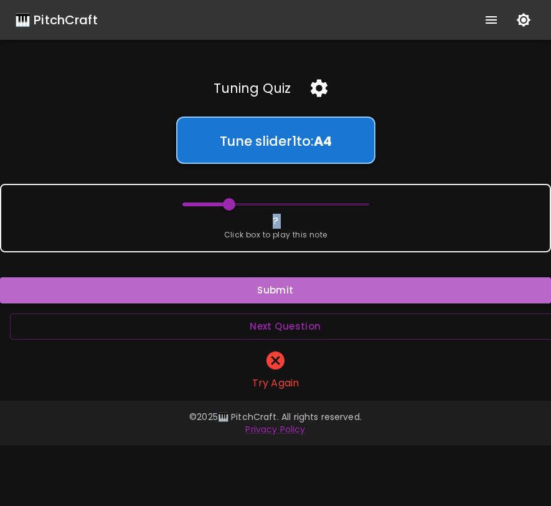
click at [249, 295] on button "Submit" at bounding box center [275, 290] width 551 height 26
